Goal: Register for event/course

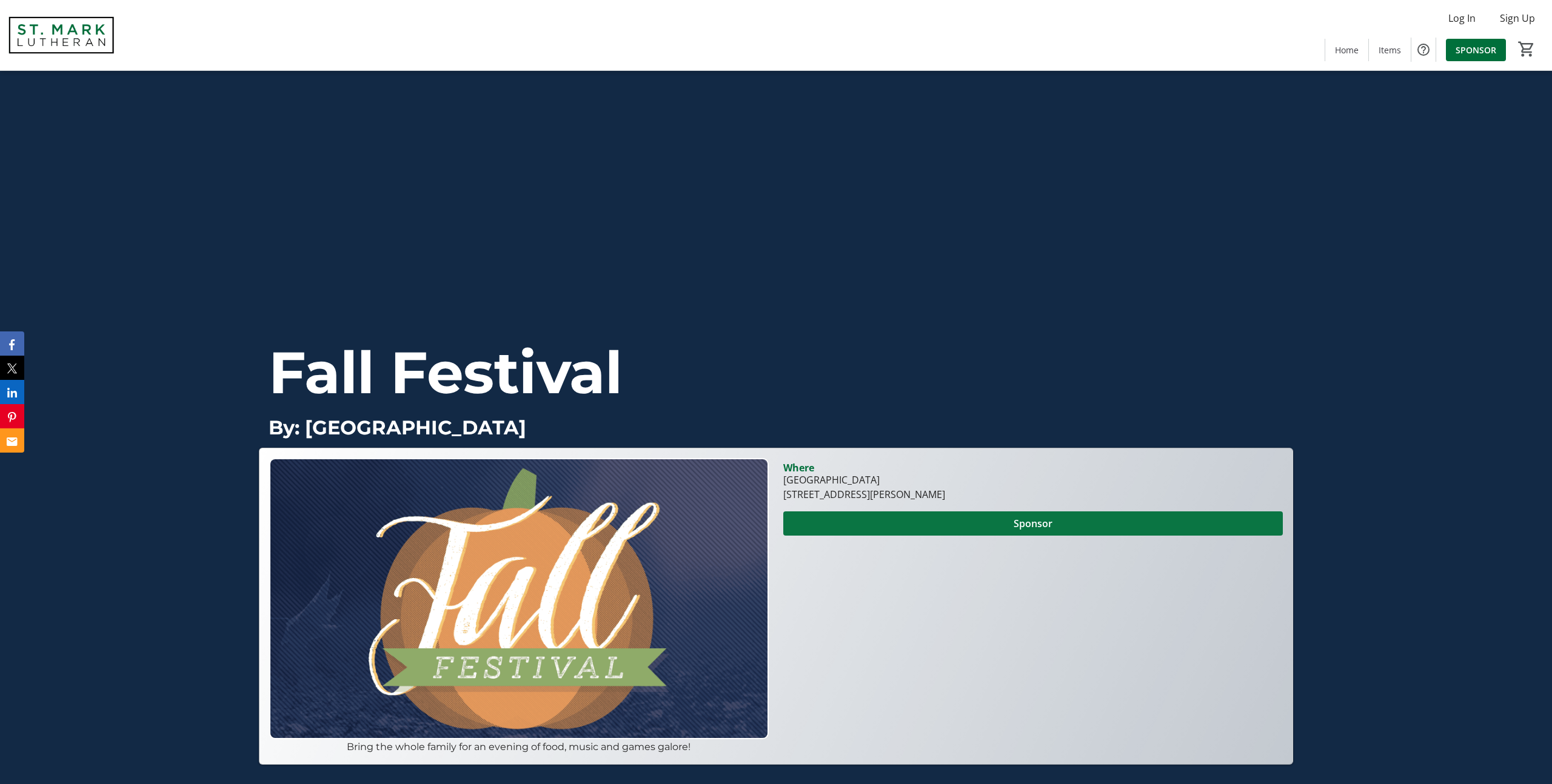
click at [1043, 524] on span "Sponsor" at bounding box center [1032, 523] width 39 height 14
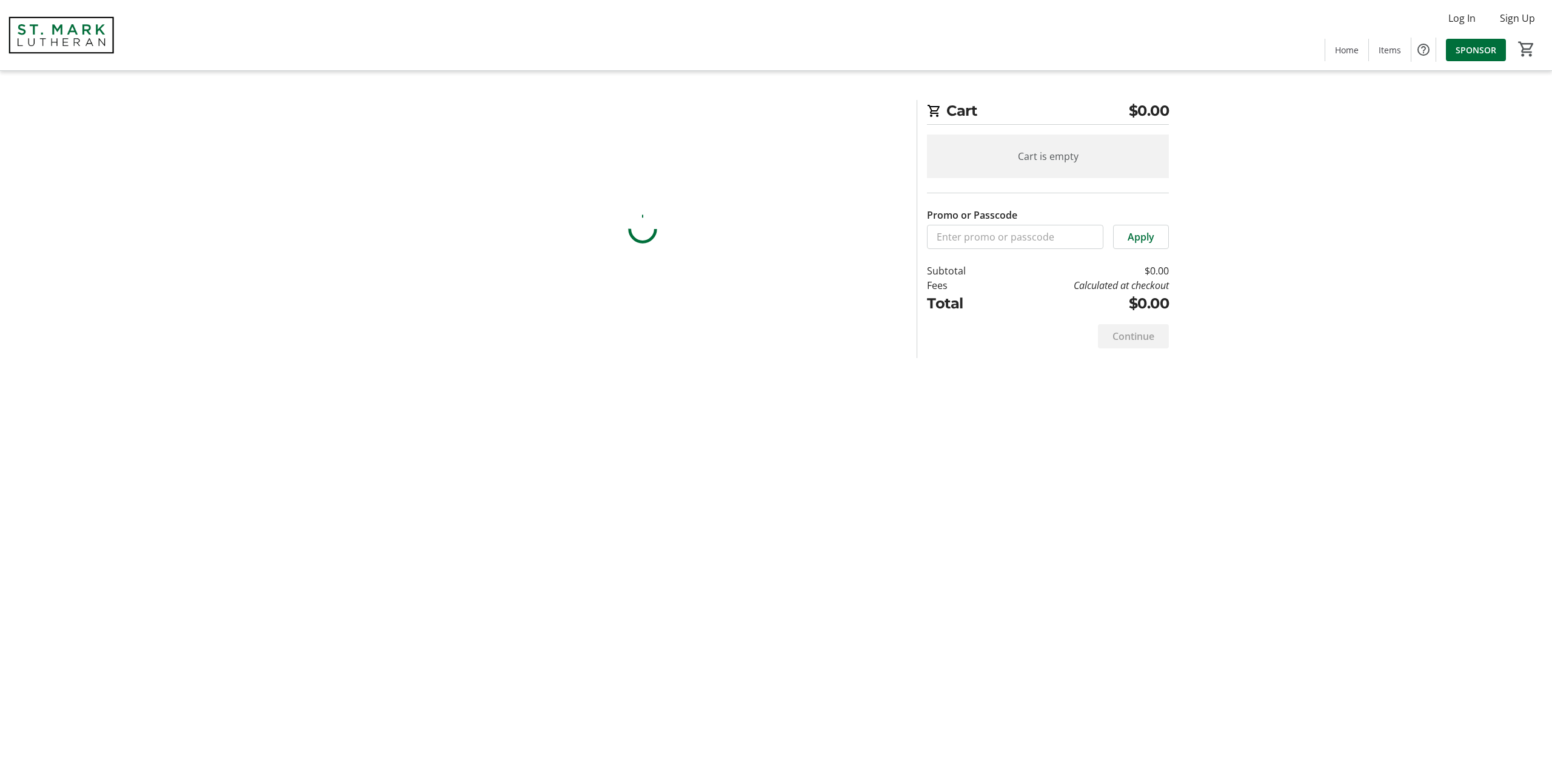
click at [1043, 358] on div "Cart $0.00 Cart is empty Promo or Passcode Apply Subtotal $0.00 Fees Calculated…" at bounding box center [776, 228] width 800 height 258
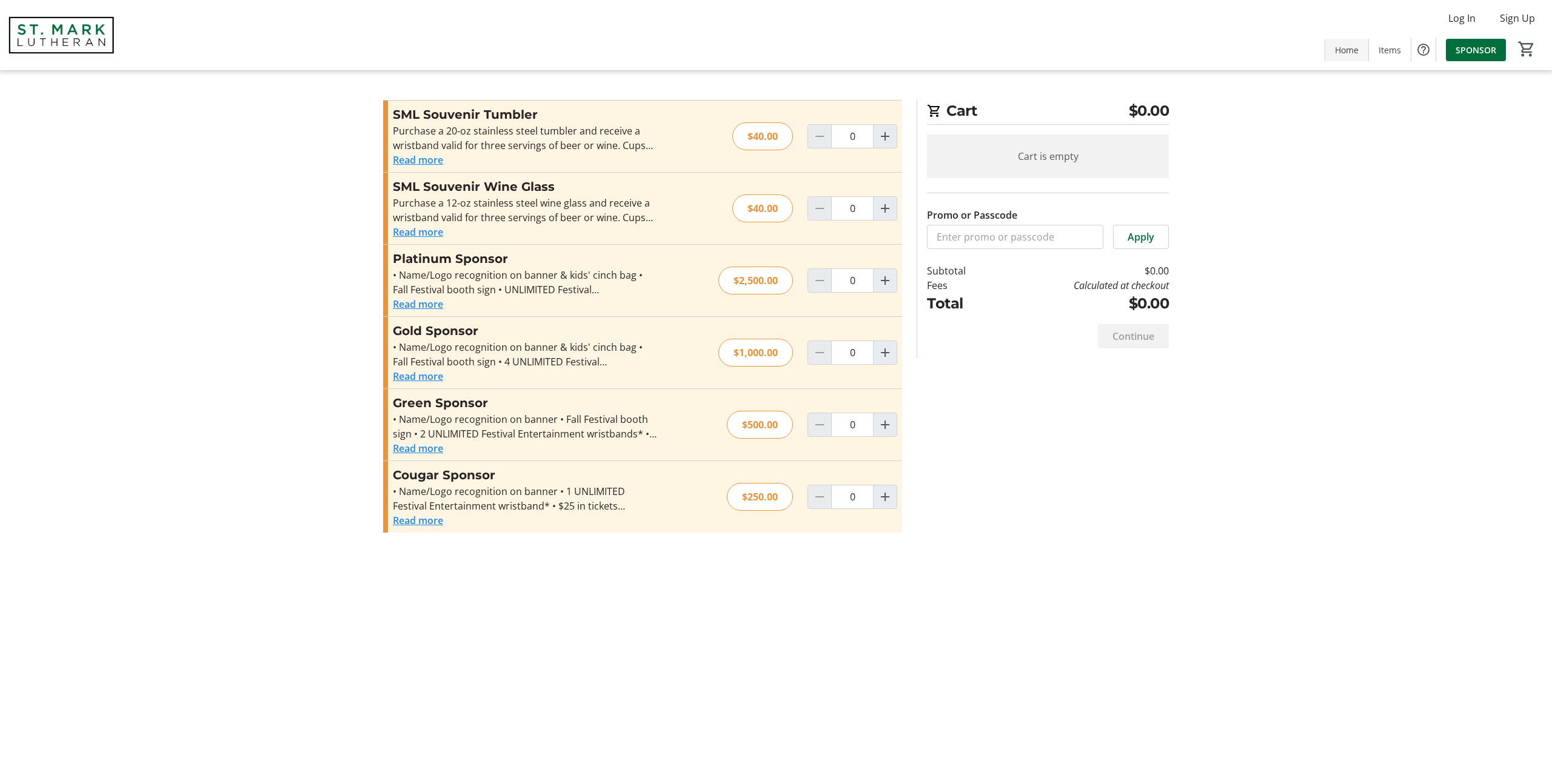
click at [1340, 42] on span at bounding box center [1346, 49] width 43 height 29
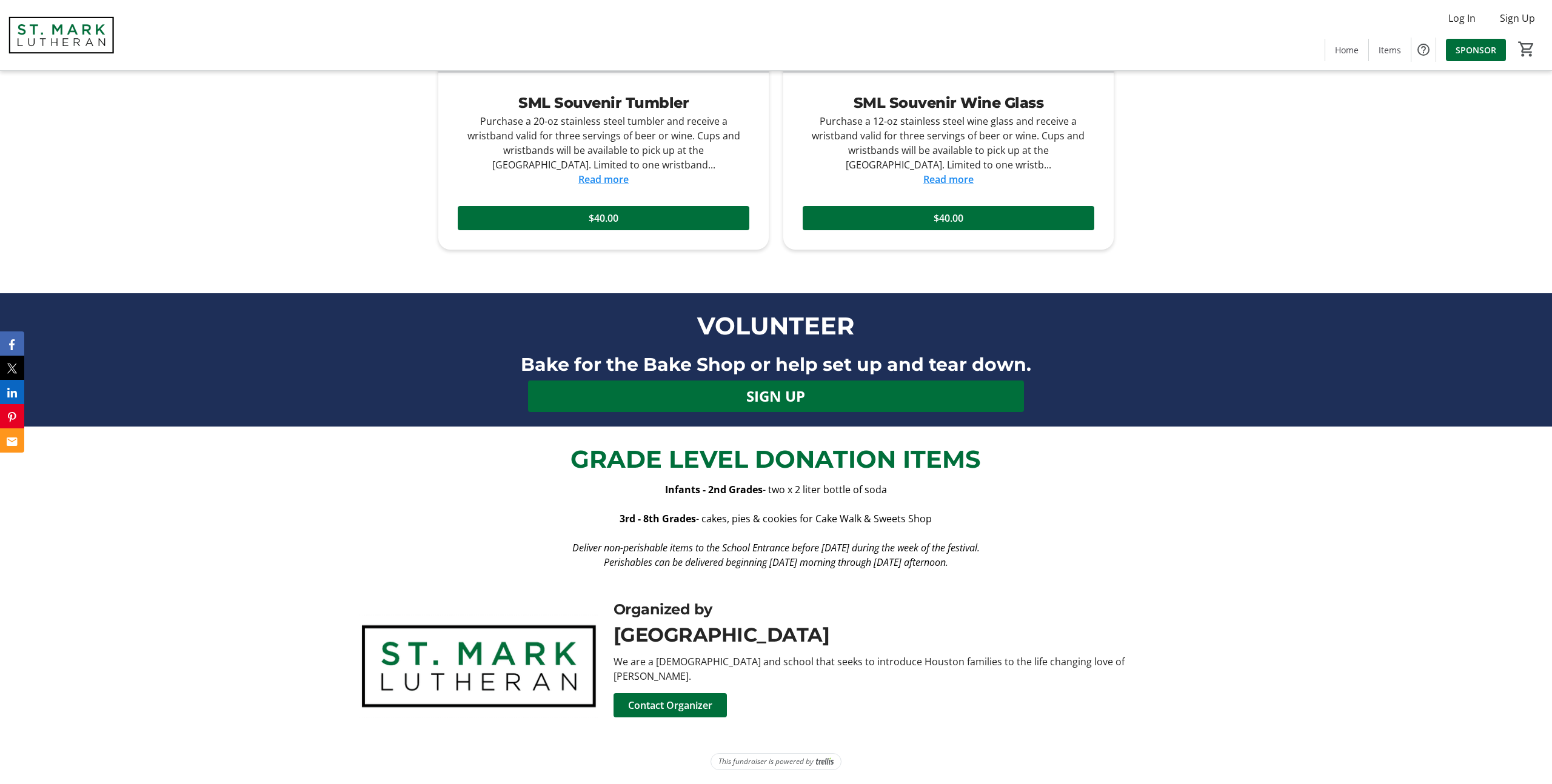
scroll to position [2187, 0]
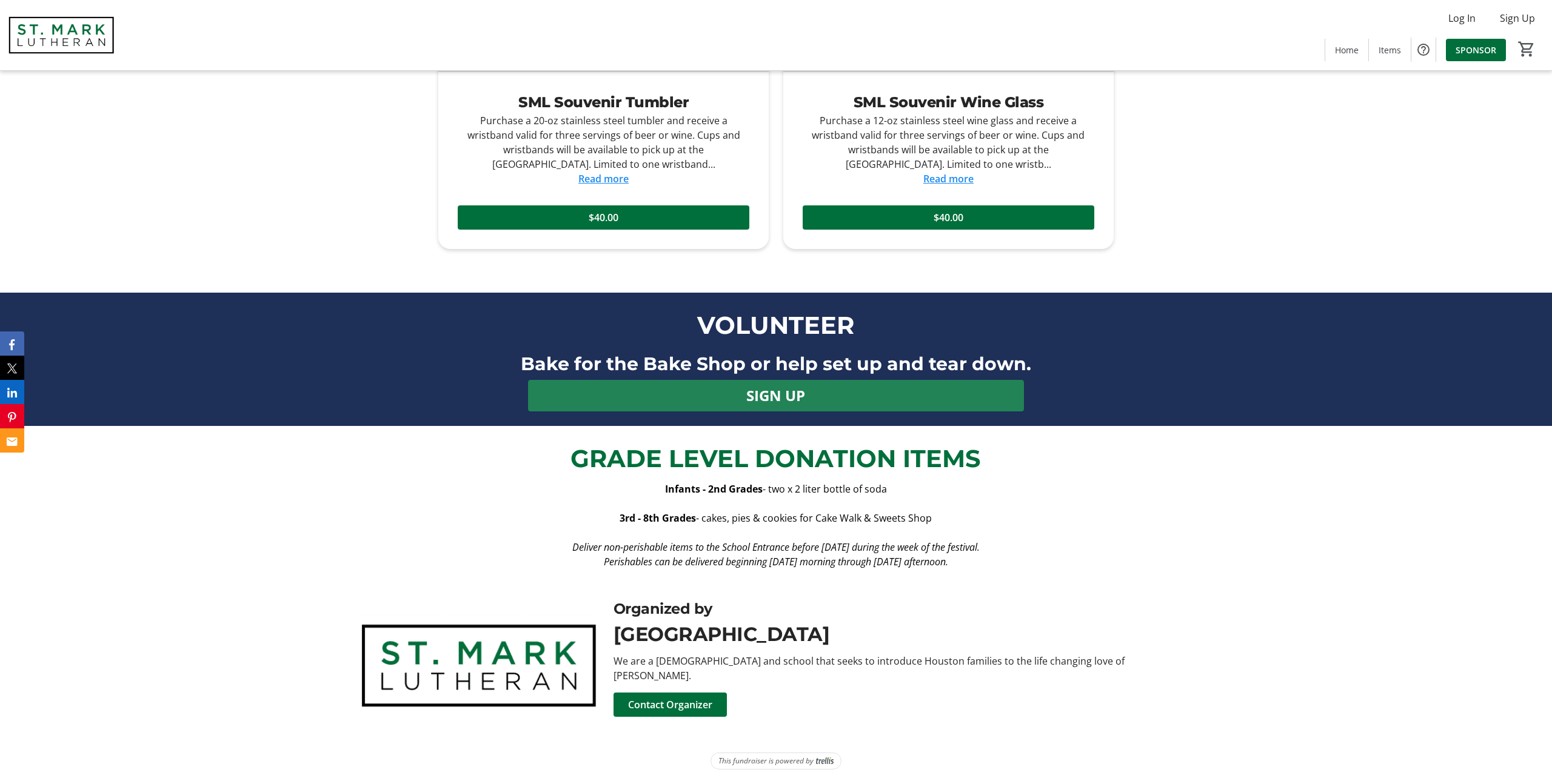
click at [763, 397] on span "SIGN UP" at bounding box center [776, 395] width 59 height 22
